Goal: Task Accomplishment & Management: Use online tool/utility

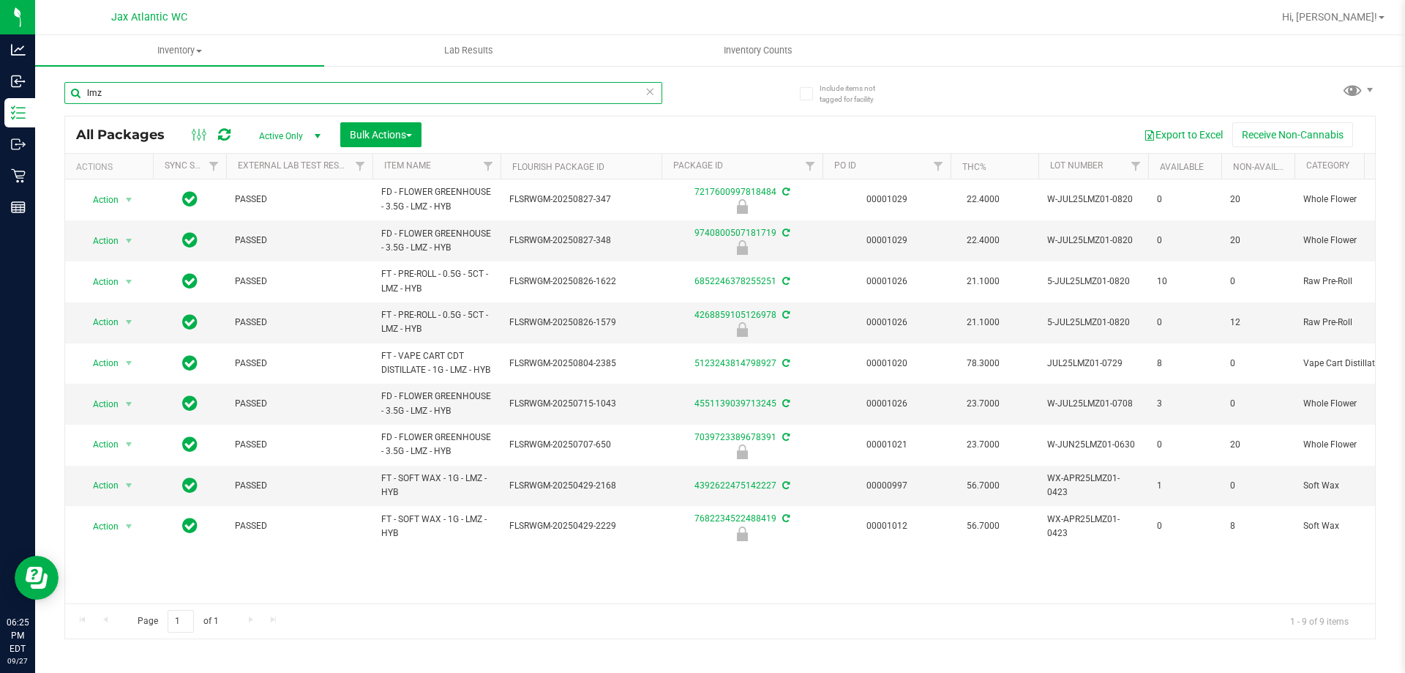
click at [151, 100] on input "lmz" at bounding box center [363, 93] width 598 height 22
click at [150, 100] on input "lmz" at bounding box center [363, 93] width 598 height 22
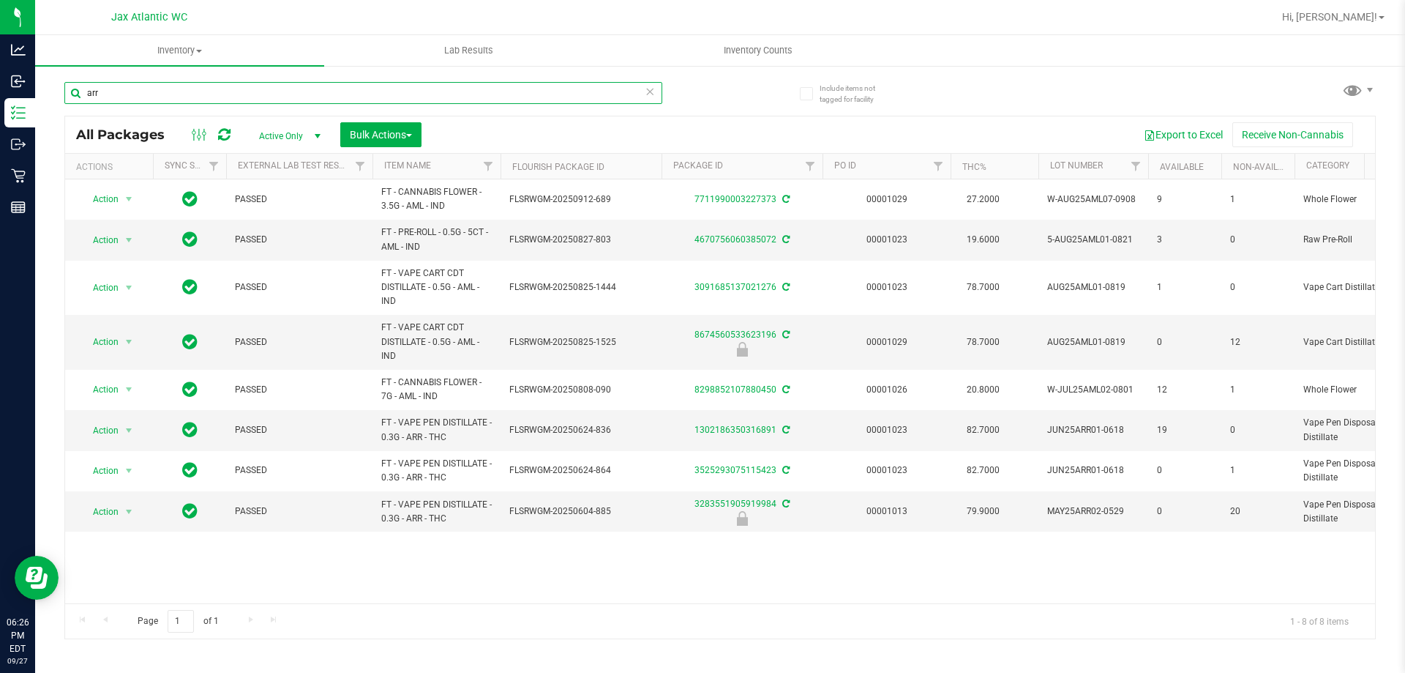
type input "arr"
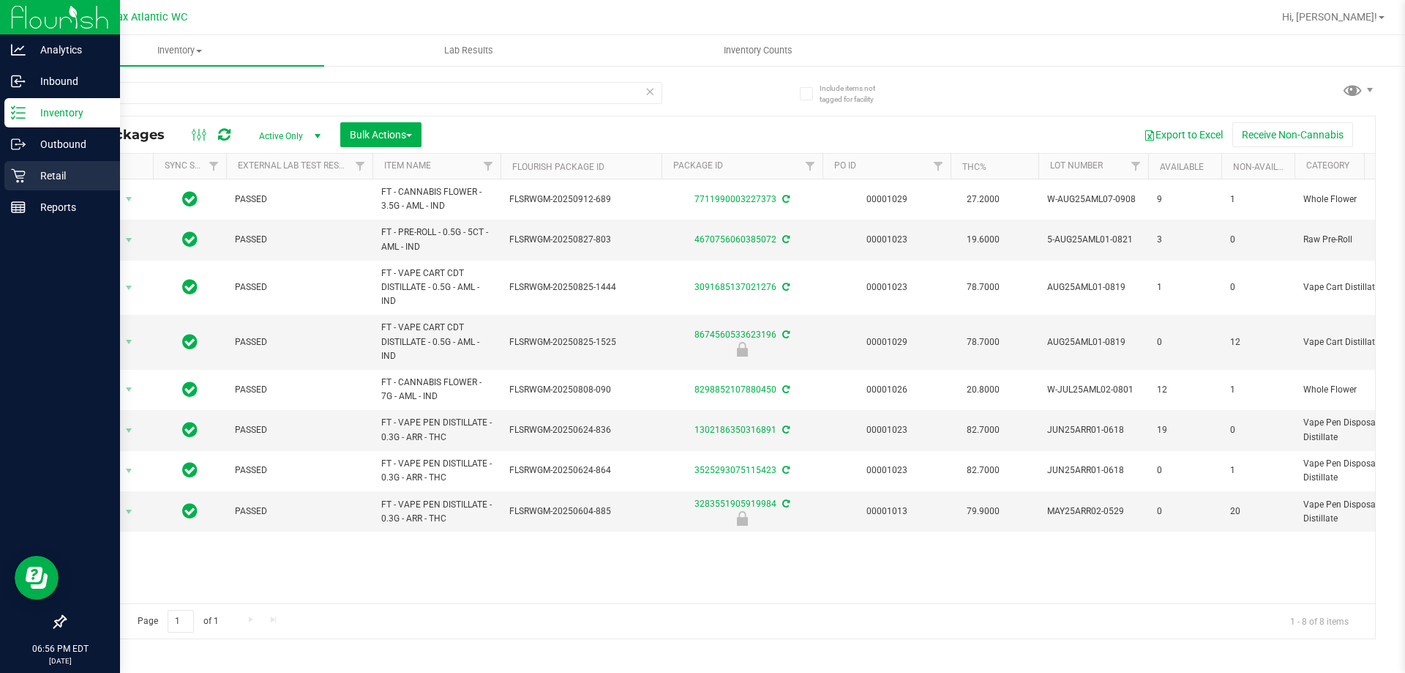
click at [37, 178] on p "Retail" at bounding box center [70, 176] width 88 height 18
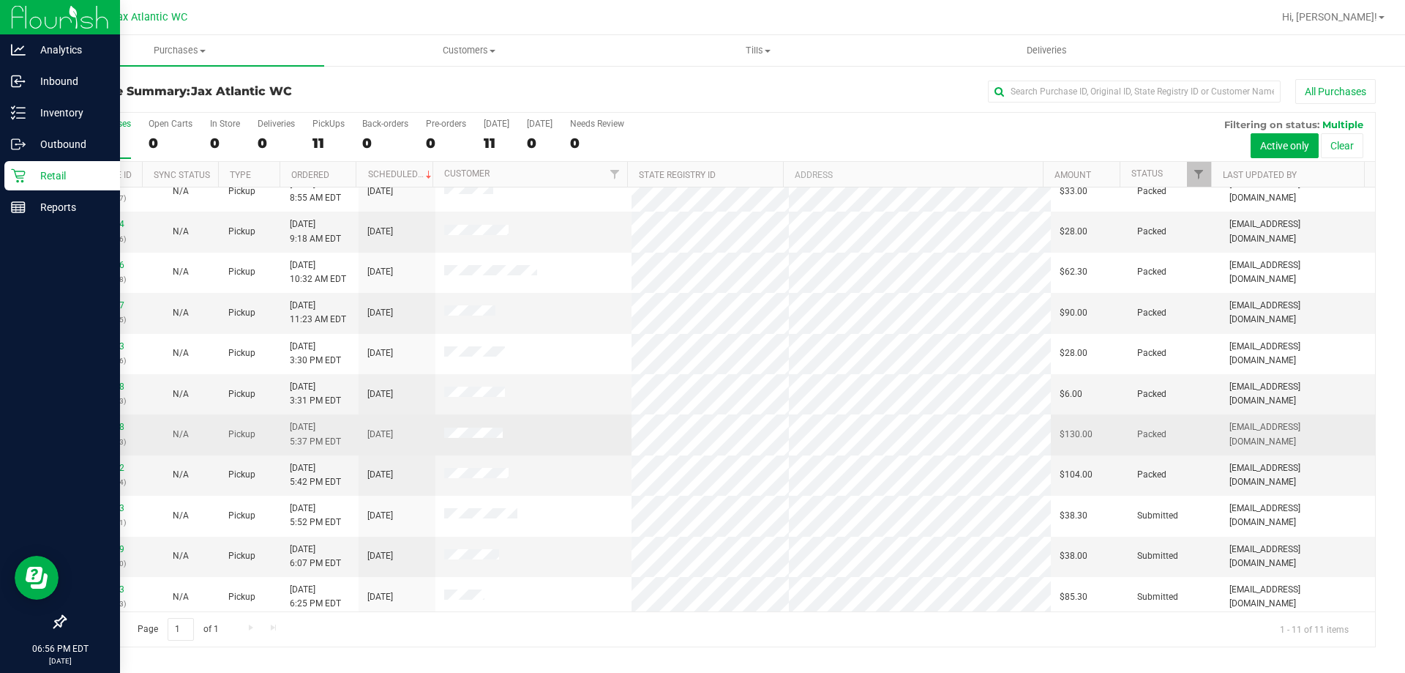
scroll to position [21, 0]
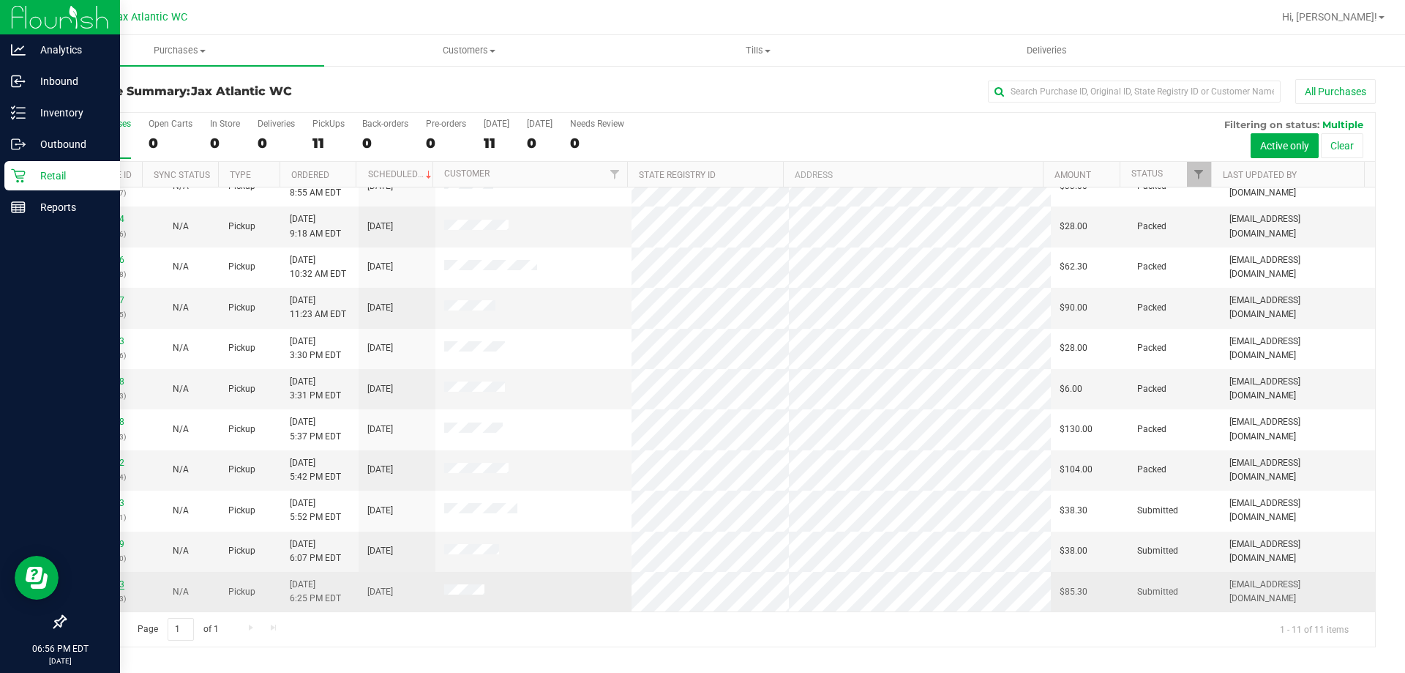
click at [98, 586] on link "12017803" at bounding box center [103, 584] width 41 height 10
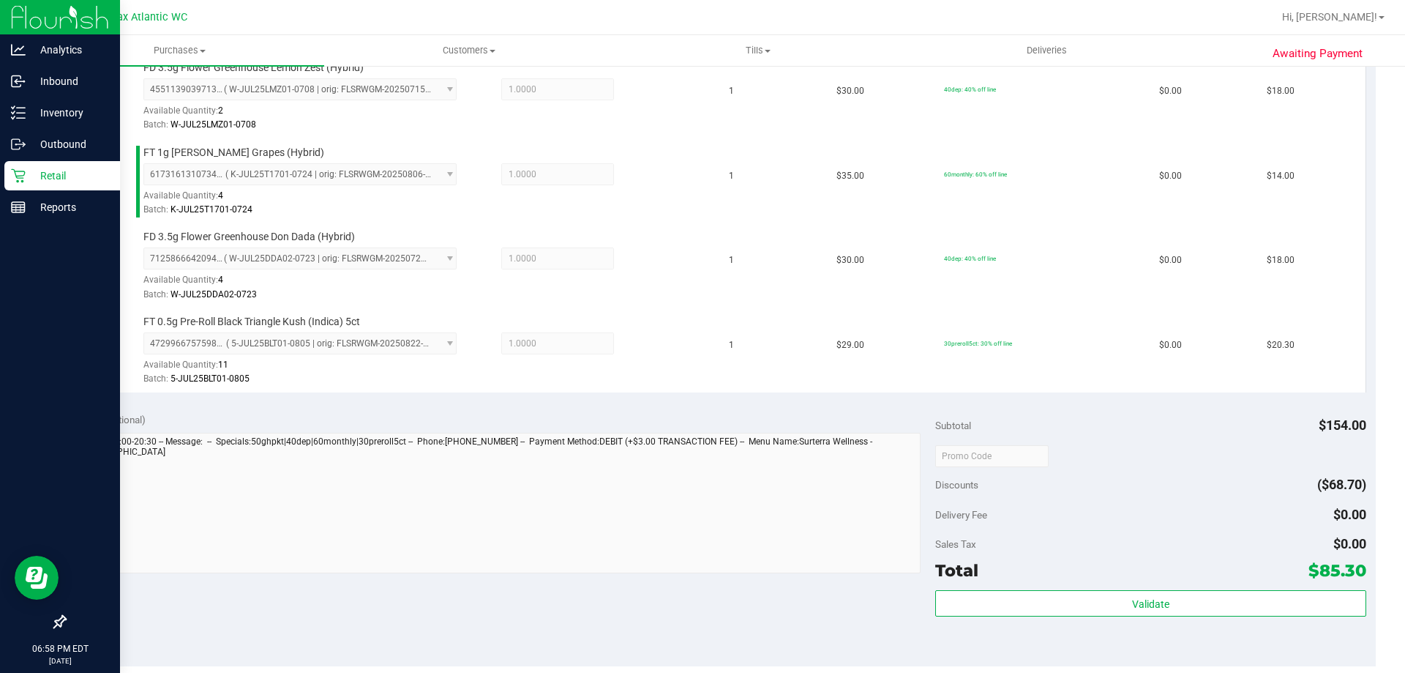
scroll to position [586, 0]
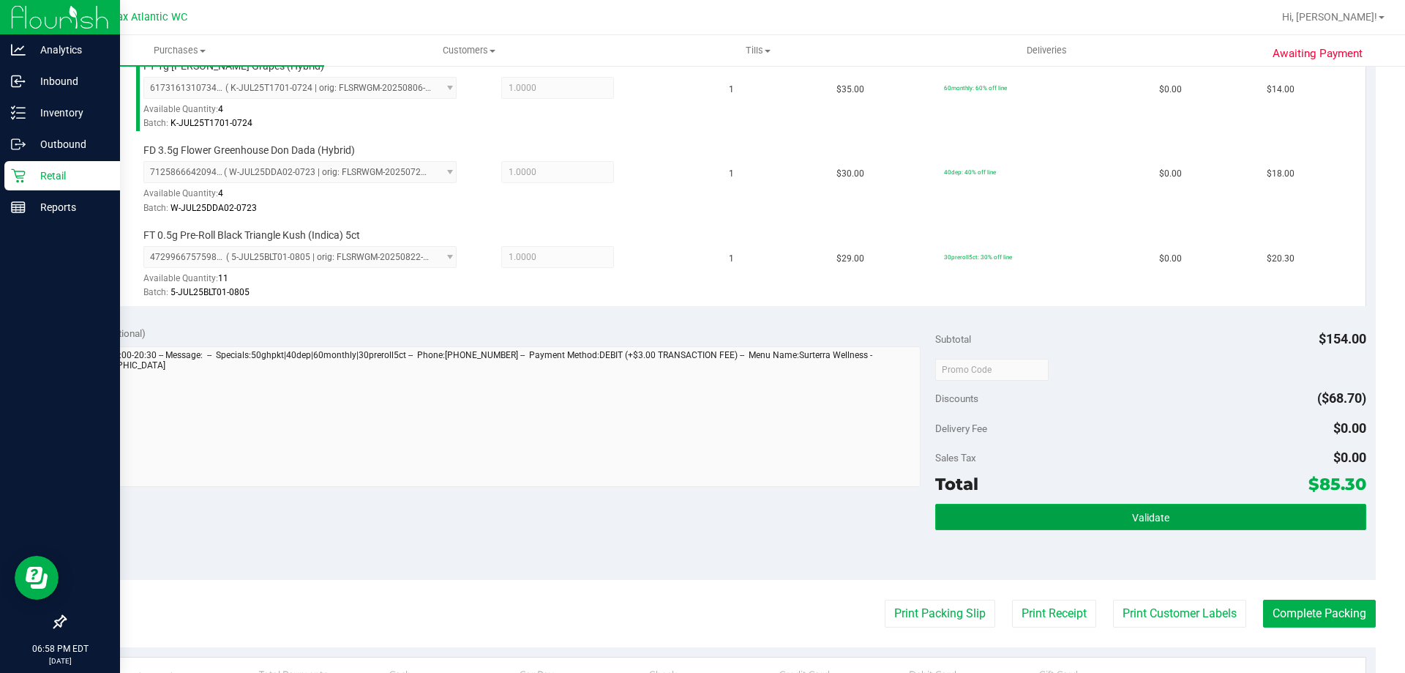
click at [1011, 516] on button "Validate" at bounding box center [1150, 517] width 430 height 26
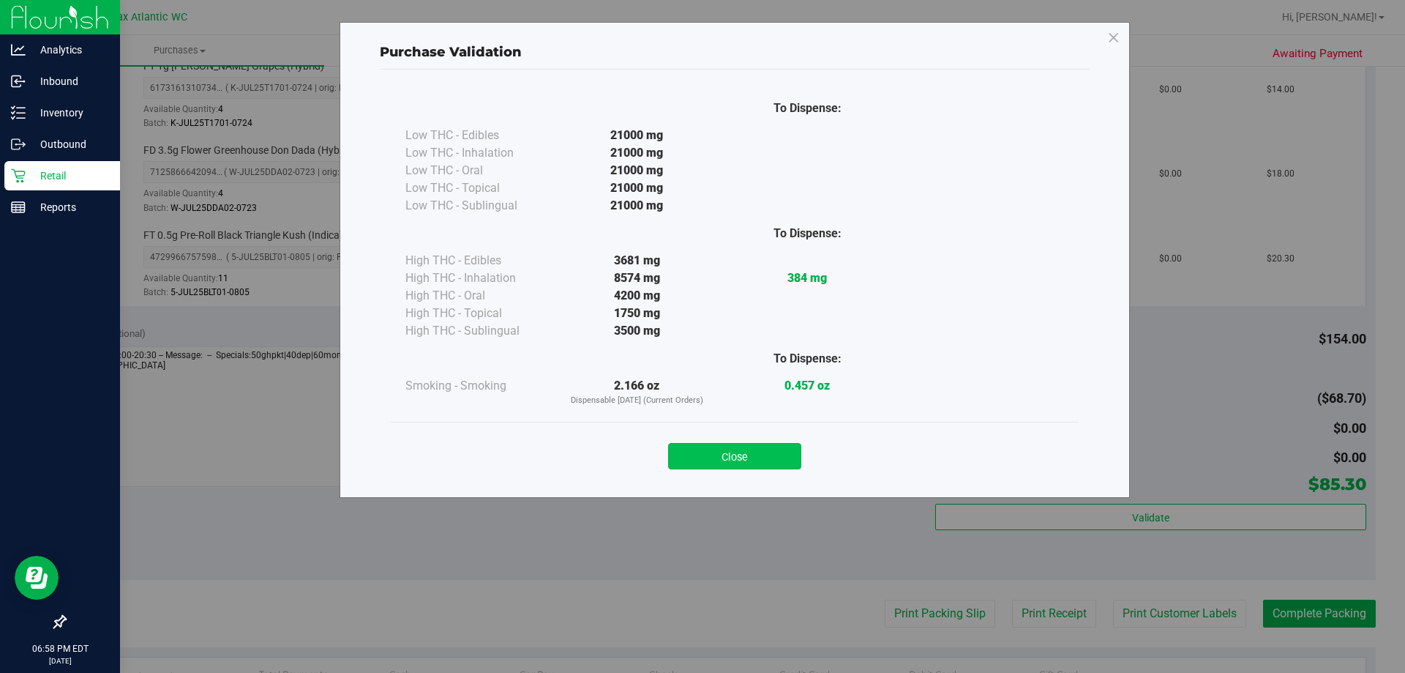
click at [682, 459] on button "Close" at bounding box center [734, 456] width 133 height 26
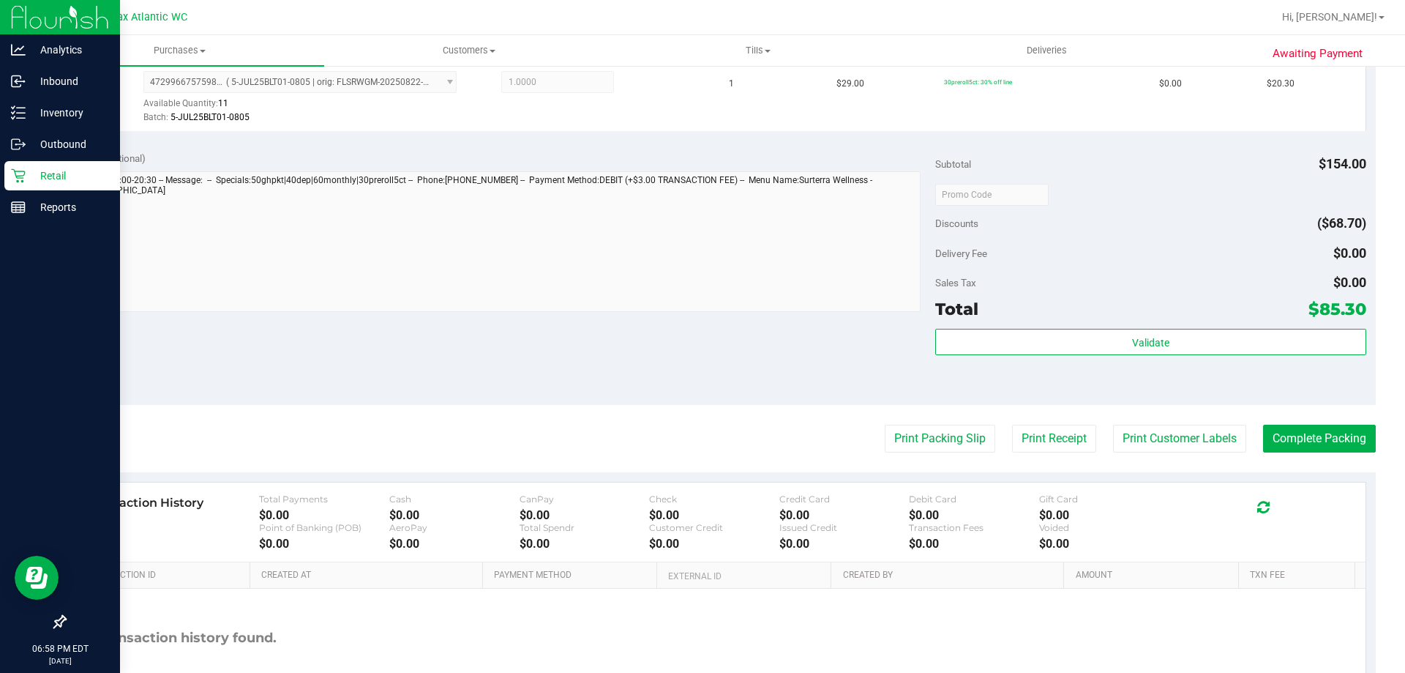
scroll to position [863, 0]
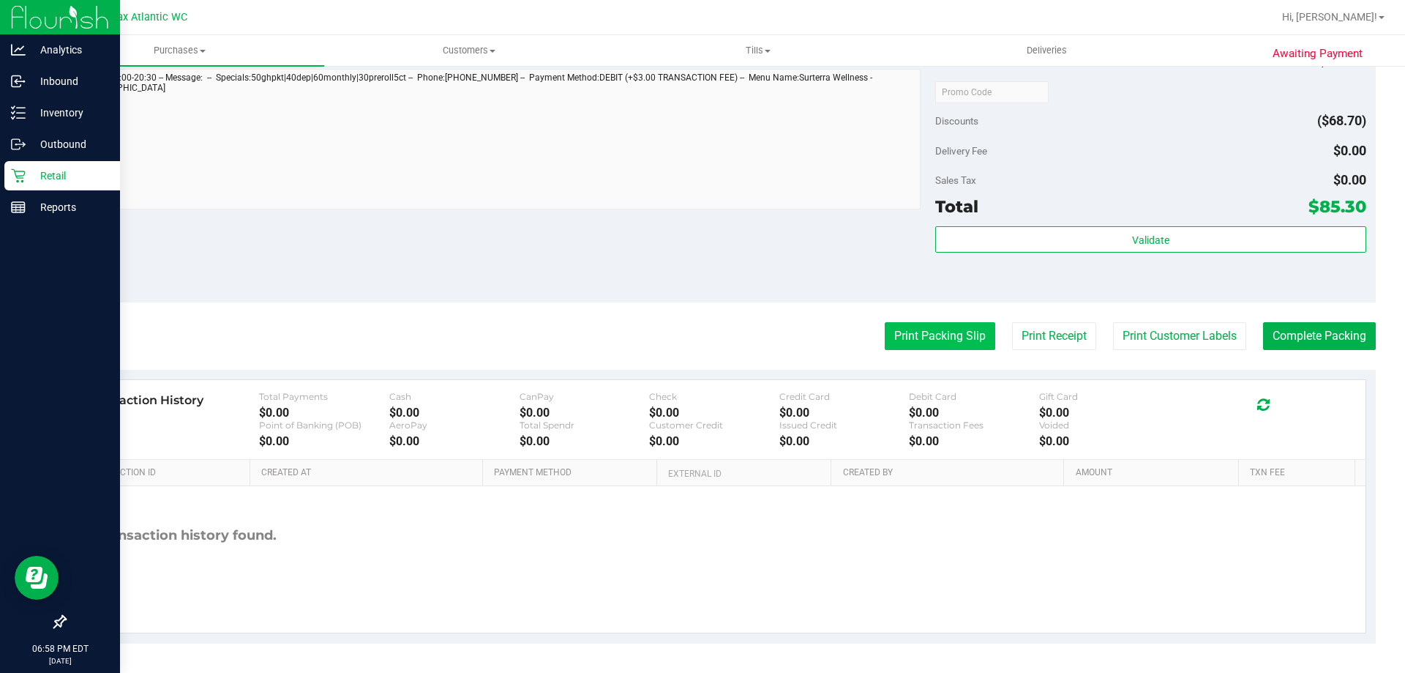
click at [947, 342] on button "Print Packing Slip" at bounding box center [940, 336] width 111 height 28
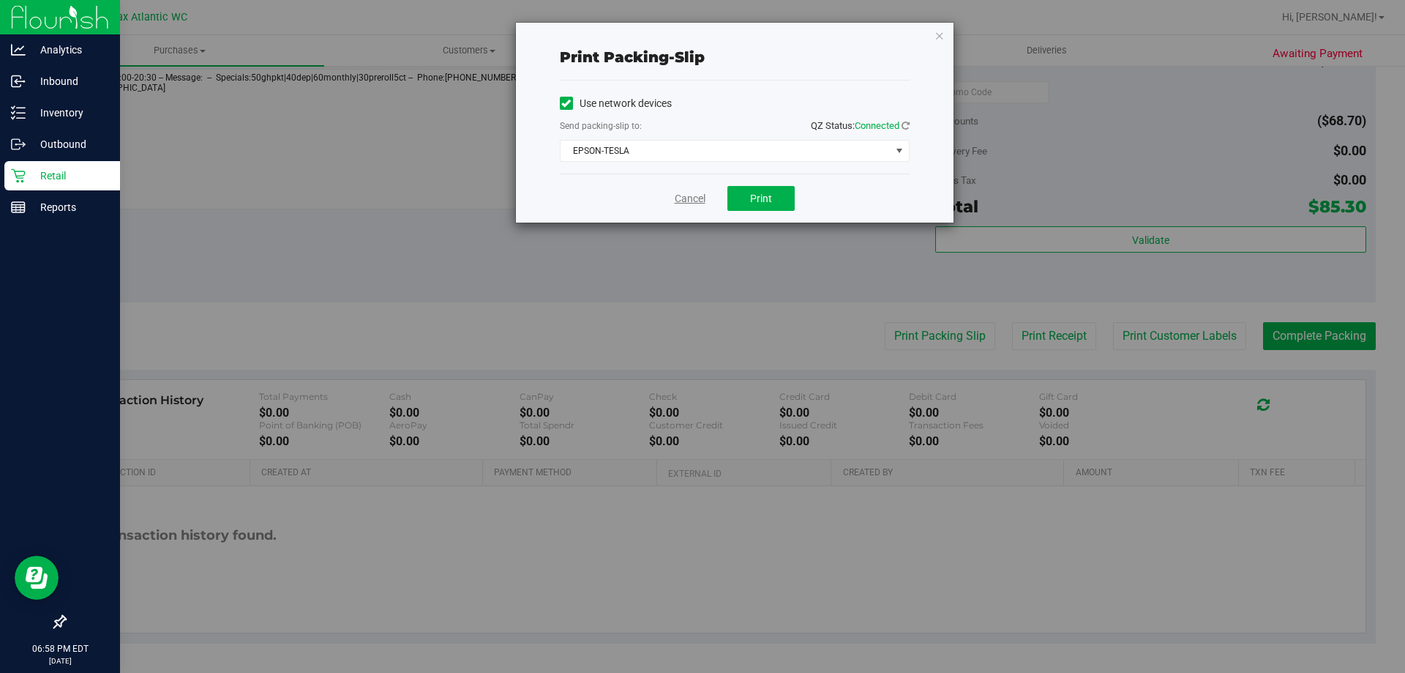
click at [688, 200] on link "Cancel" at bounding box center [690, 198] width 31 height 15
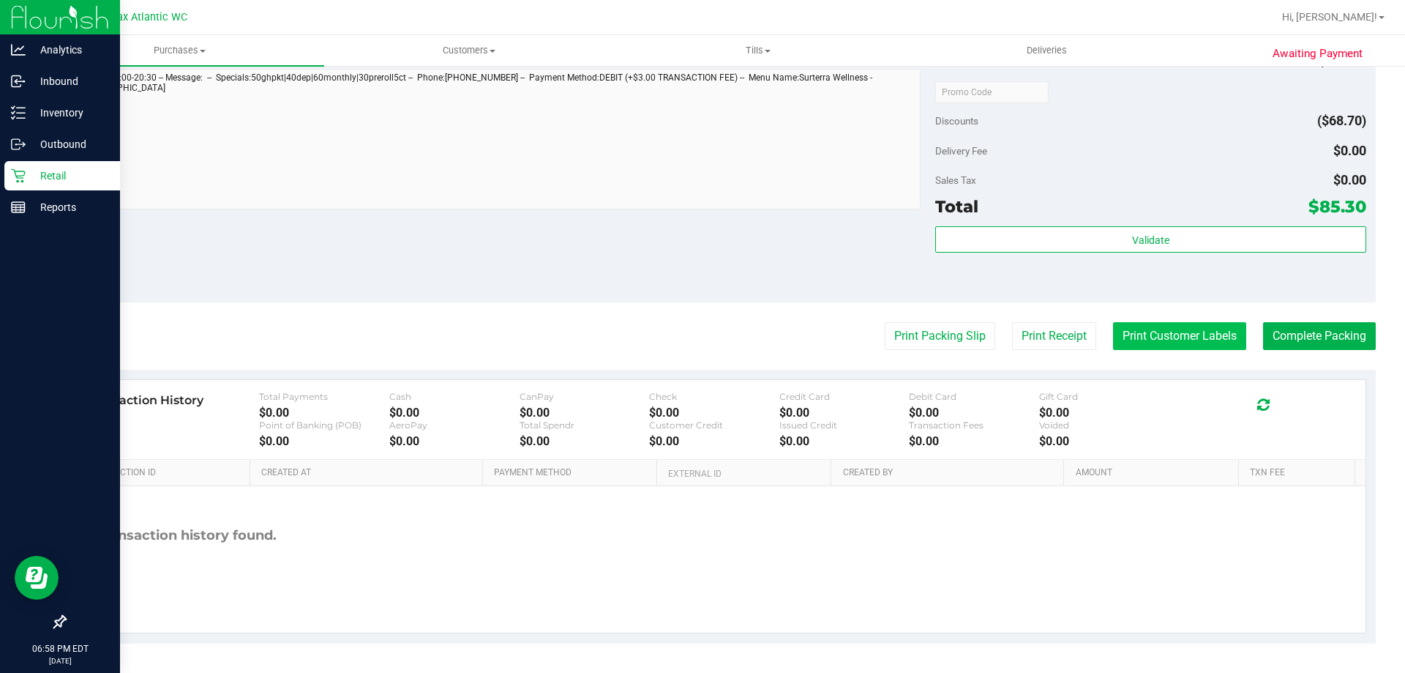
click at [1129, 332] on button "Print Customer Labels" at bounding box center [1179, 336] width 133 height 28
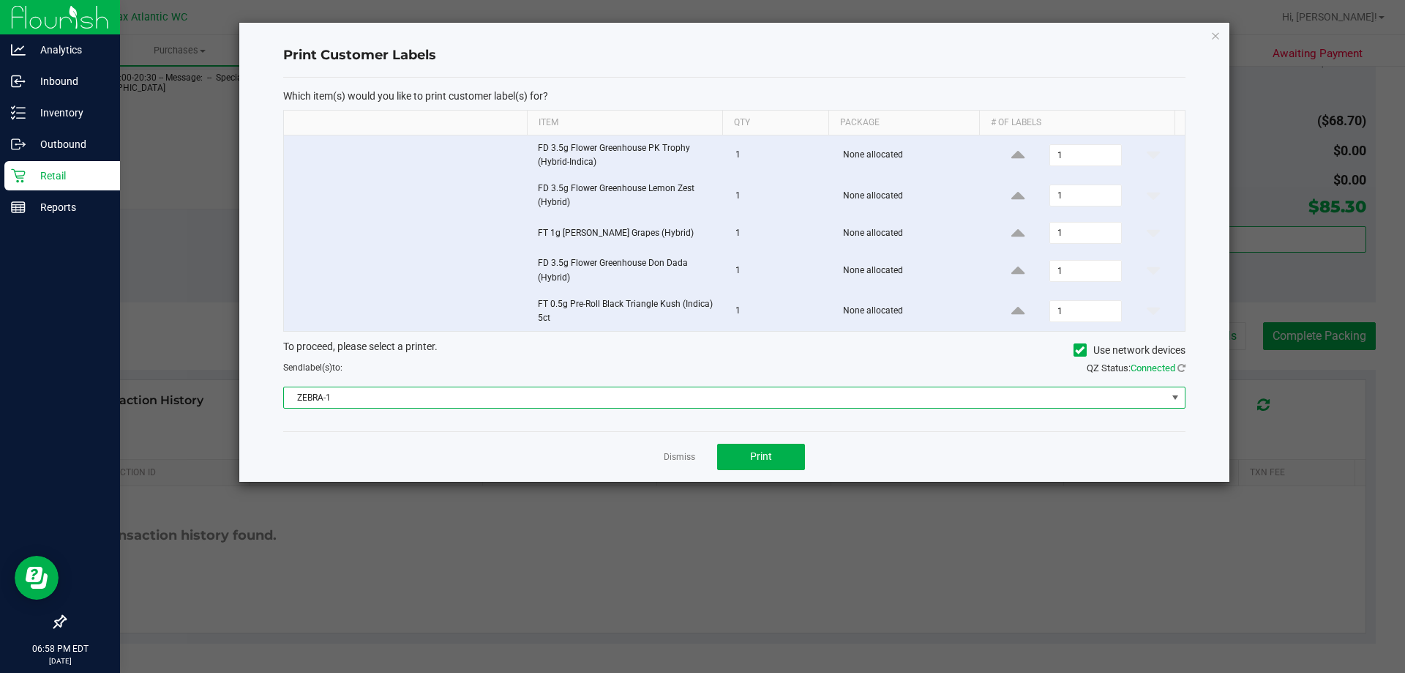
click at [575, 397] on span "ZEBRA-1" at bounding box center [725, 397] width 883 height 20
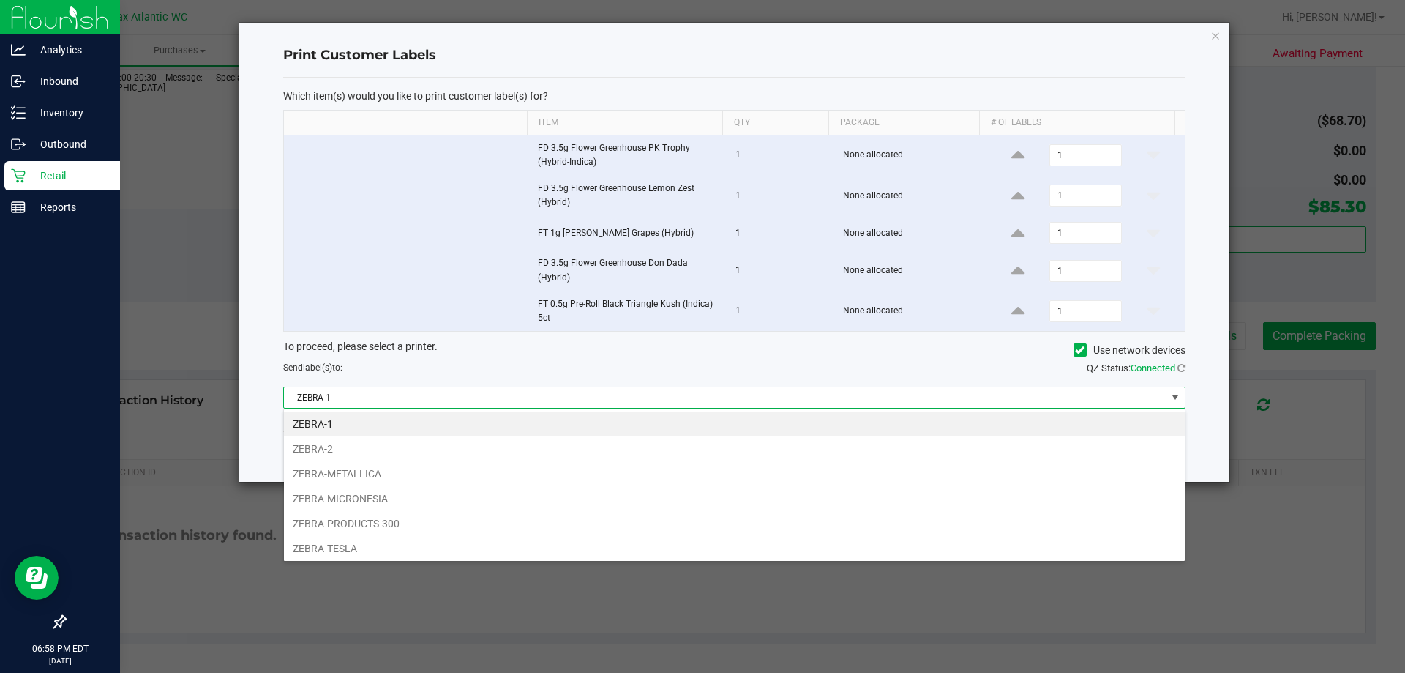
scroll to position [22, 902]
click at [356, 545] on li "ZEBRA-TESLA" at bounding box center [734, 548] width 901 height 25
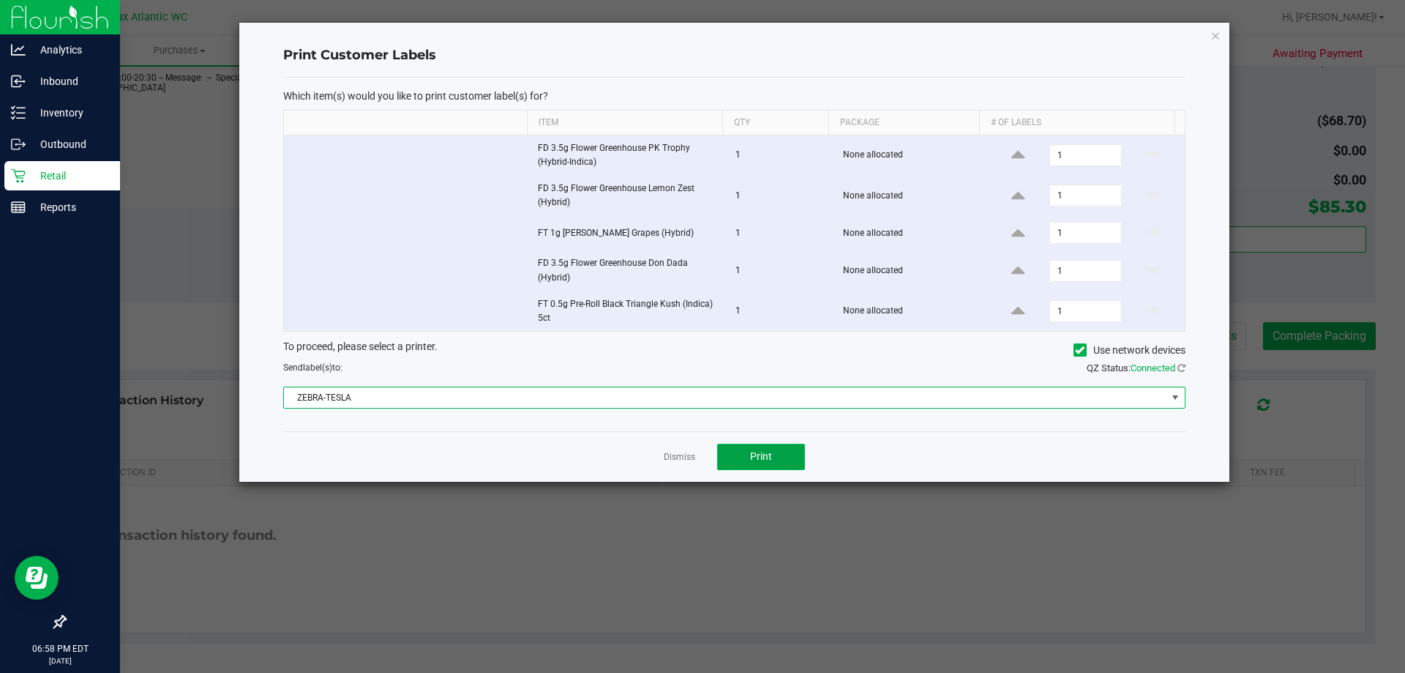
click at [768, 457] on span "Print" at bounding box center [761, 456] width 22 height 12
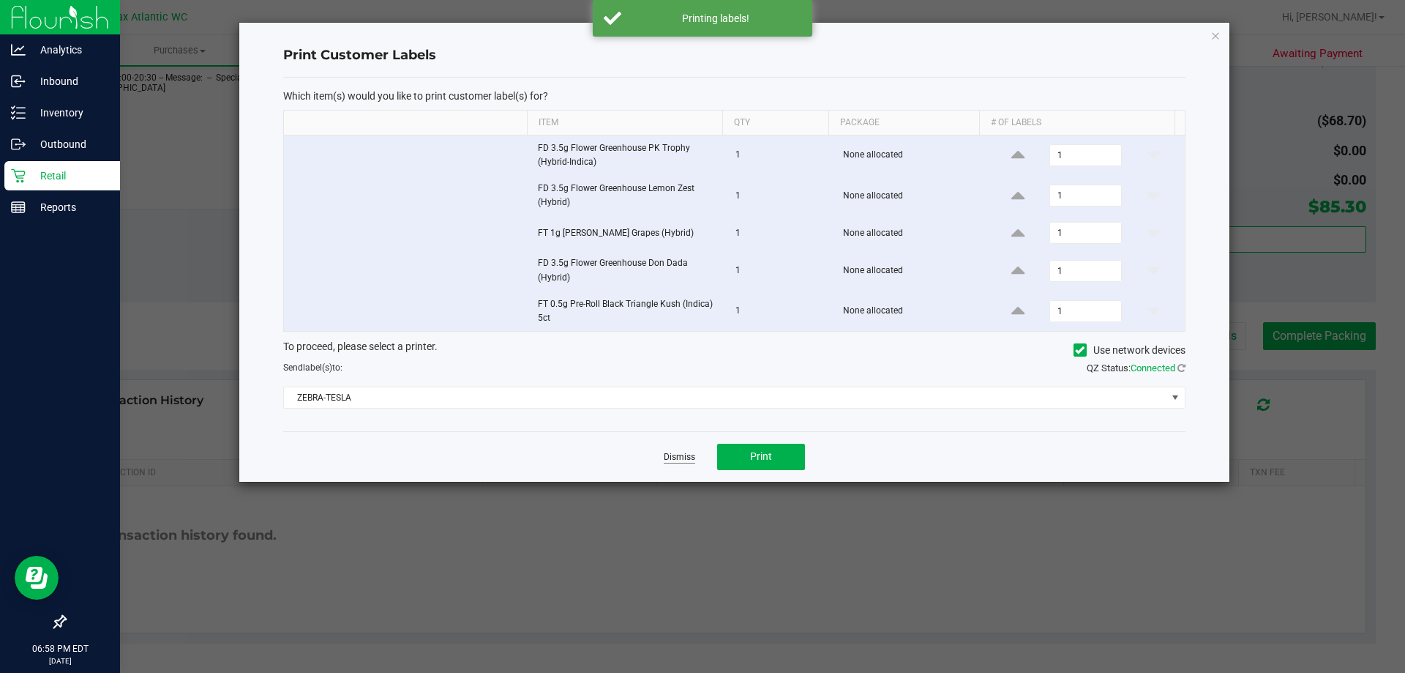
click at [681, 460] on link "Dismiss" at bounding box center [679, 457] width 31 height 12
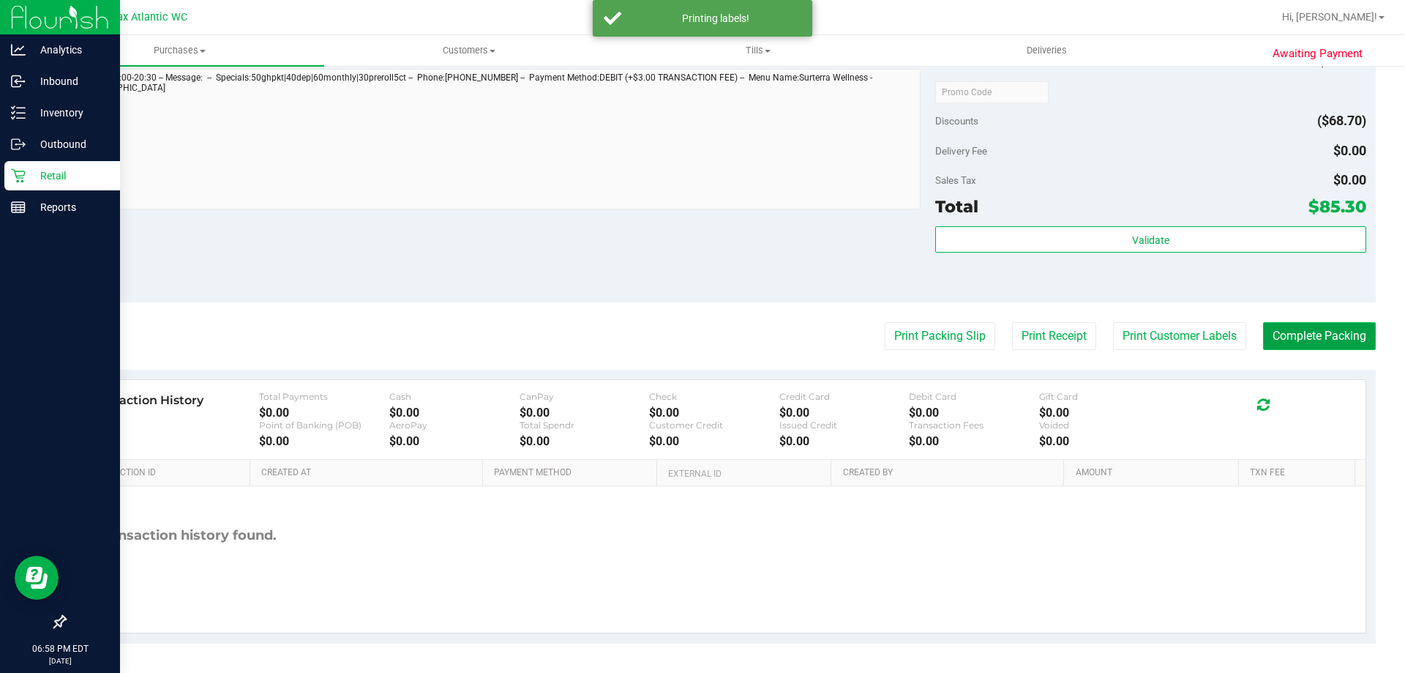
click at [1277, 340] on button "Complete Packing" at bounding box center [1319, 336] width 113 height 28
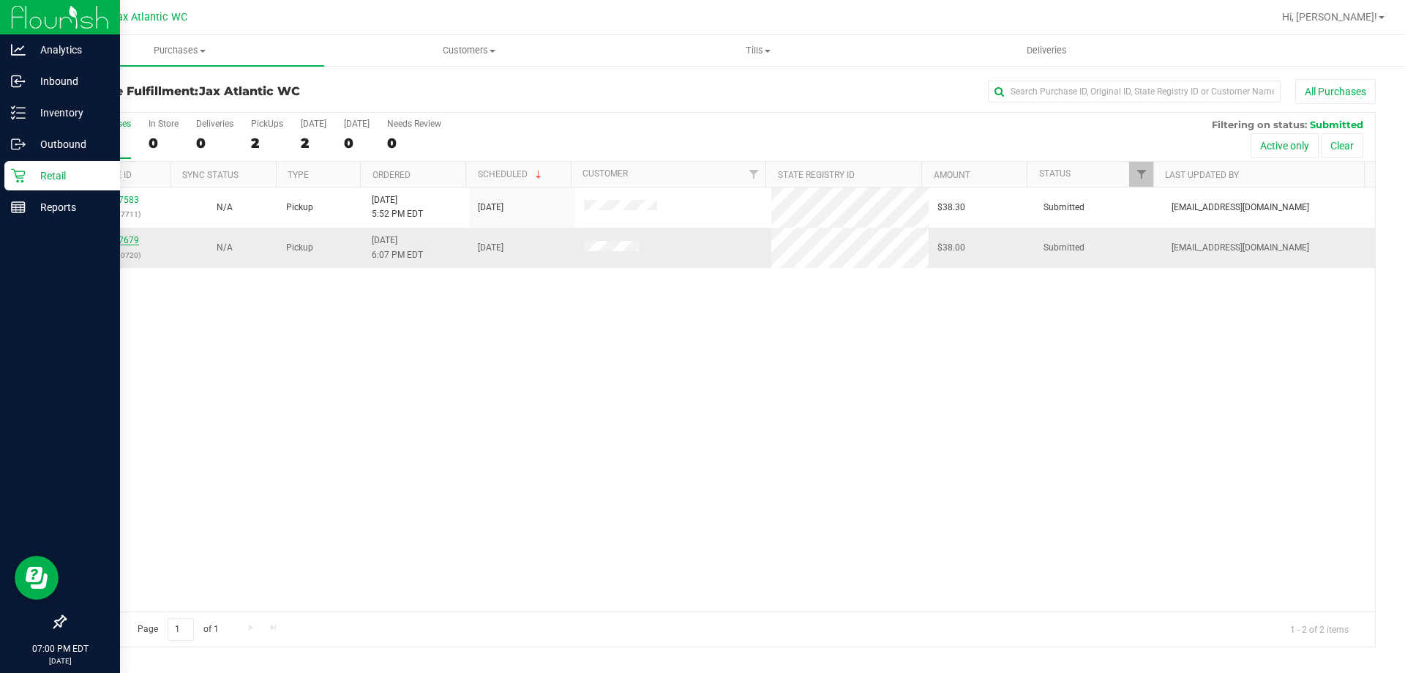
click at [120, 242] on link "12017679" at bounding box center [118, 240] width 41 height 10
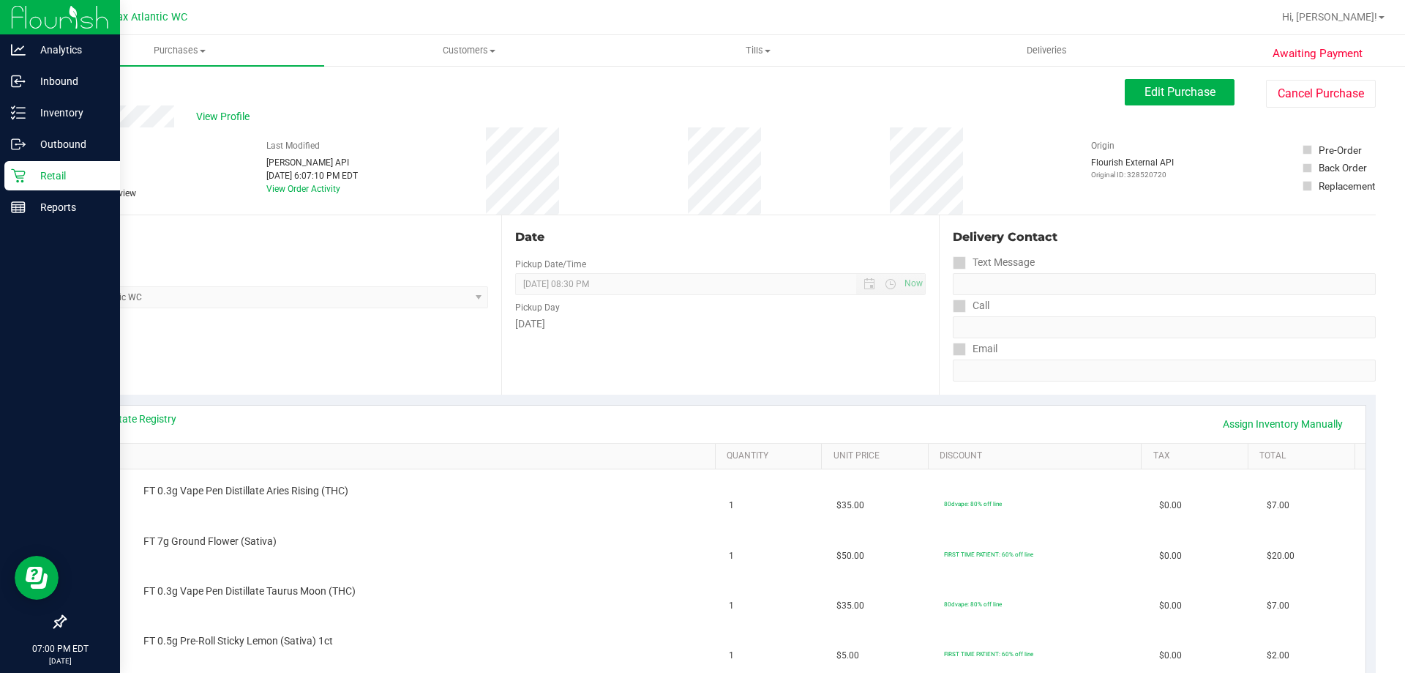
click at [19, 179] on icon at bounding box center [18, 175] width 15 height 15
